Goal: Find specific page/section: Find specific page/section

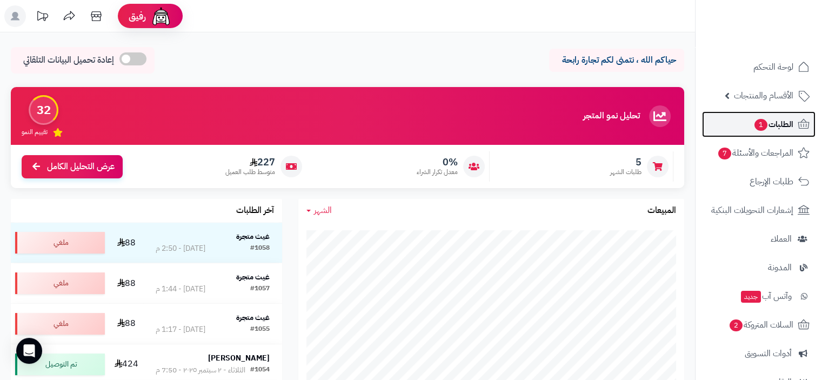
click at [778, 123] on span "الطلبات 1" at bounding box center [774, 124] width 40 height 15
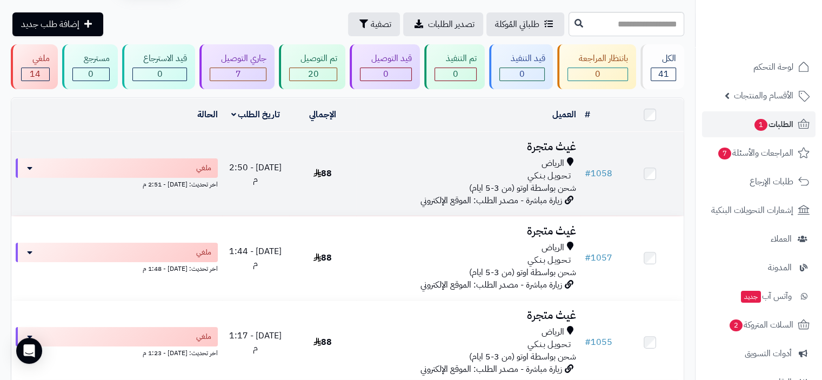
scroll to position [54, 0]
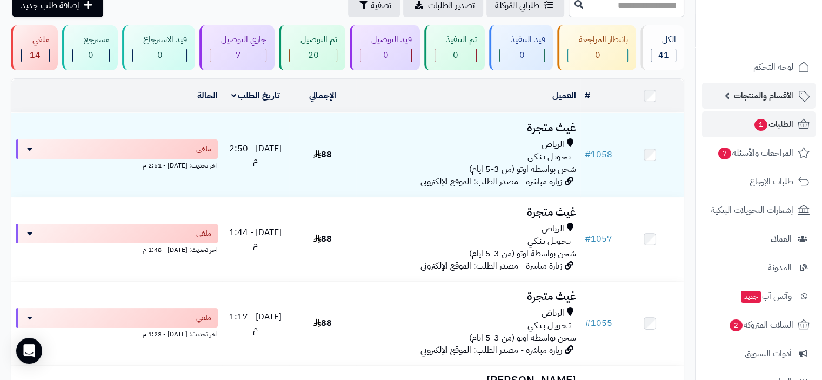
click at [782, 97] on span "الأقسام والمنتجات" at bounding box center [763, 95] width 59 height 15
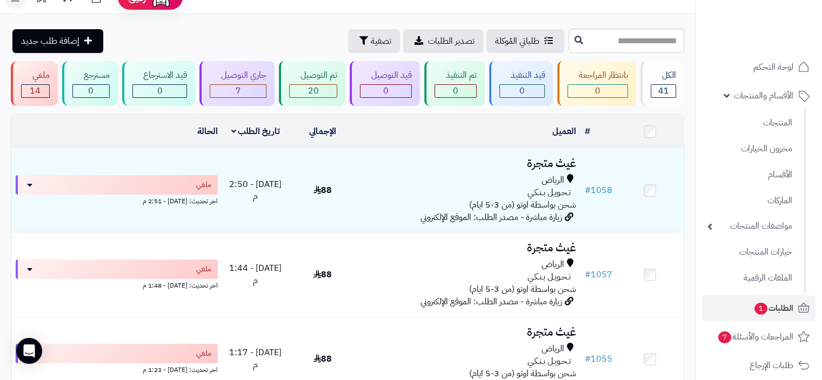
scroll to position [0, 0]
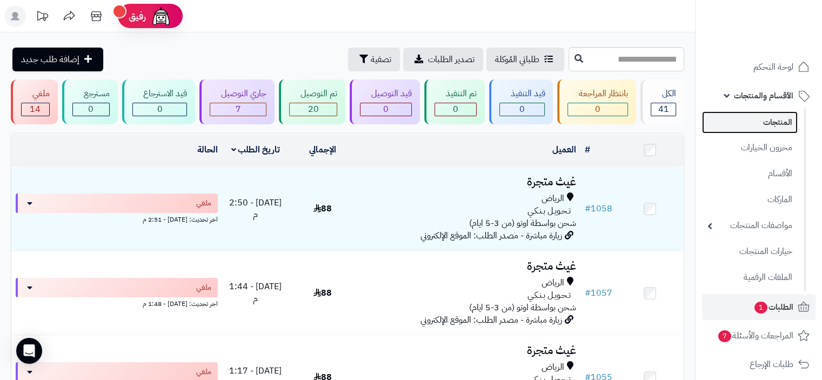
click at [778, 123] on link "المنتجات" at bounding box center [750, 122] width 96 height 22
